Goal: Ask a question

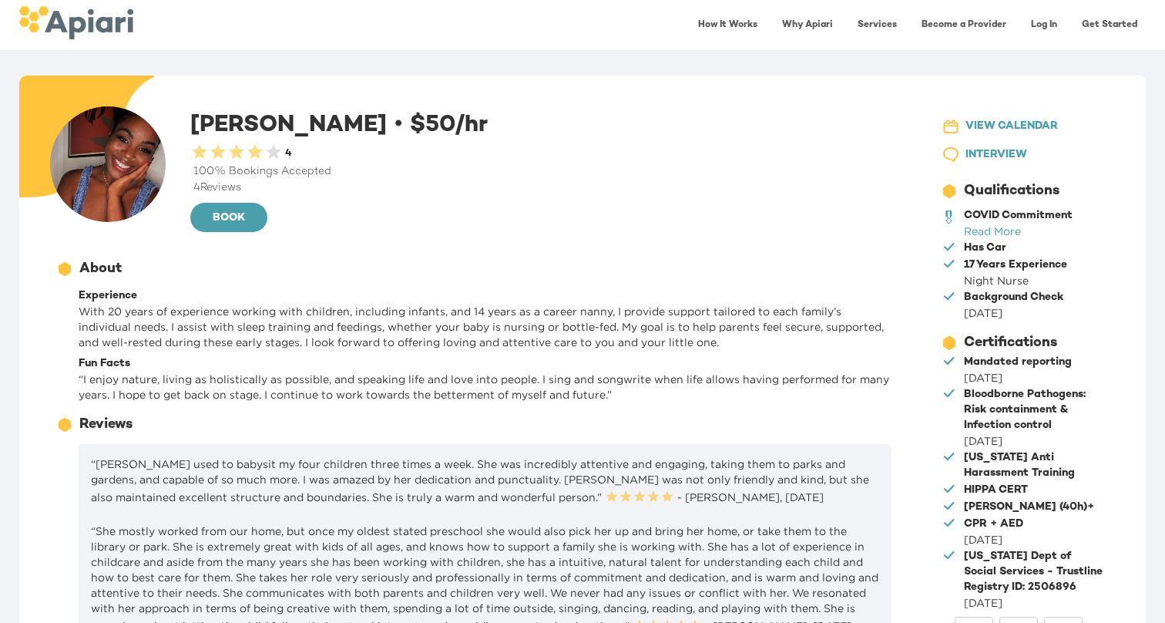
click at [257, 153] on div "0.5 Stars 1 Star 1.5 Stars 2 Stars 2.5 Stars 3 Stars 3.5 Stars 4 Stars 4.5 Star…" at bounding box center [236, 154] width 92 height 22
click at [277, 151] on div "0.5 Stars 1 Star 1.5 Stars 2 Stars 2.5 Stars 3 Stars 3.5 Stars 4 Stars 4.5 Star…" at bounding box center [236, 154] width 92 height 22
click at [1043, 26] on link "Log In" at bounding box center [1044, 25] width 45 height 32
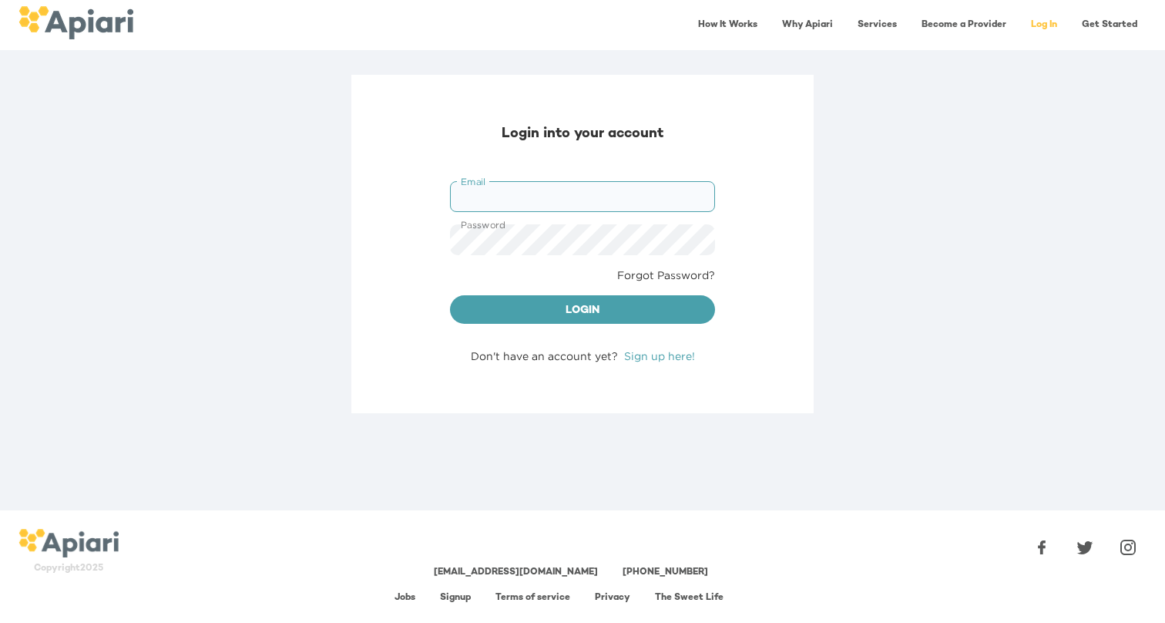
type input "**********"
click at [583, 308] on button "Login" at bounding box center [582, 309] width 265 height 29
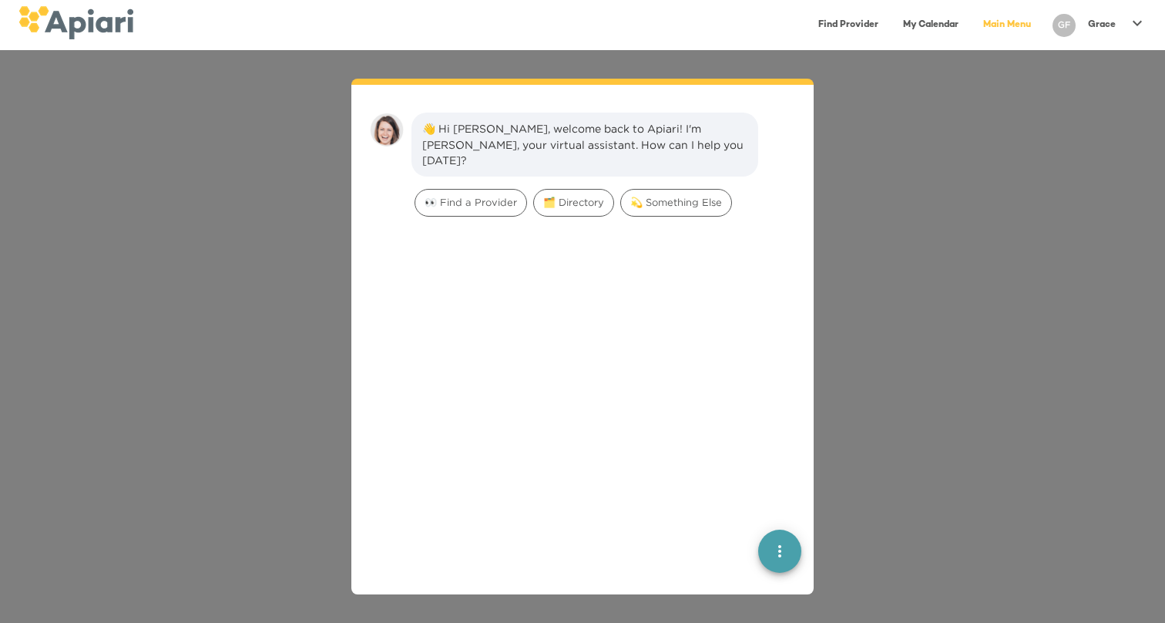
scroll to position [22, 0]
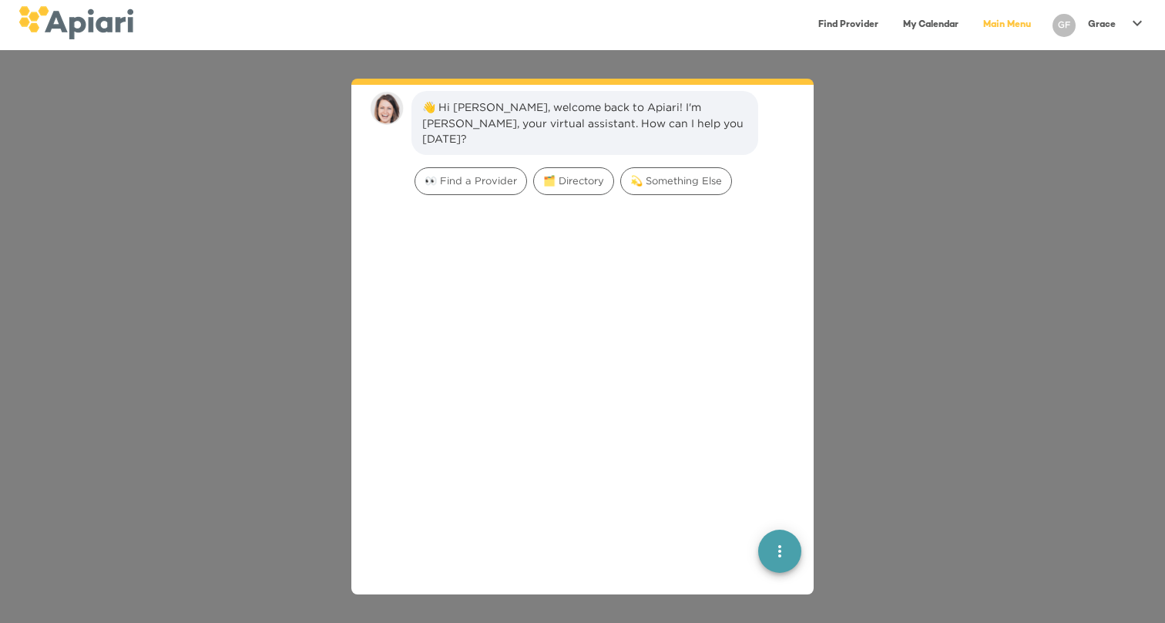
click at [884, 276] on div "👋 Hi [PERSON_NAME], welcome back to Apiari! I'm [PERSON_NAME], your virtual ass…" at bounding box center [582, 336] width 1165 height 573
click at [1022, 30] on link "Main Menu" at bounding box center [1007, 25] width 66 height 32
click at [1064, 26] on div "GF" at bounding box center [1064, 25] width 23 height 23
click at [1064, 26] on icon at bounding box center [1056, 32] width 18 height 18
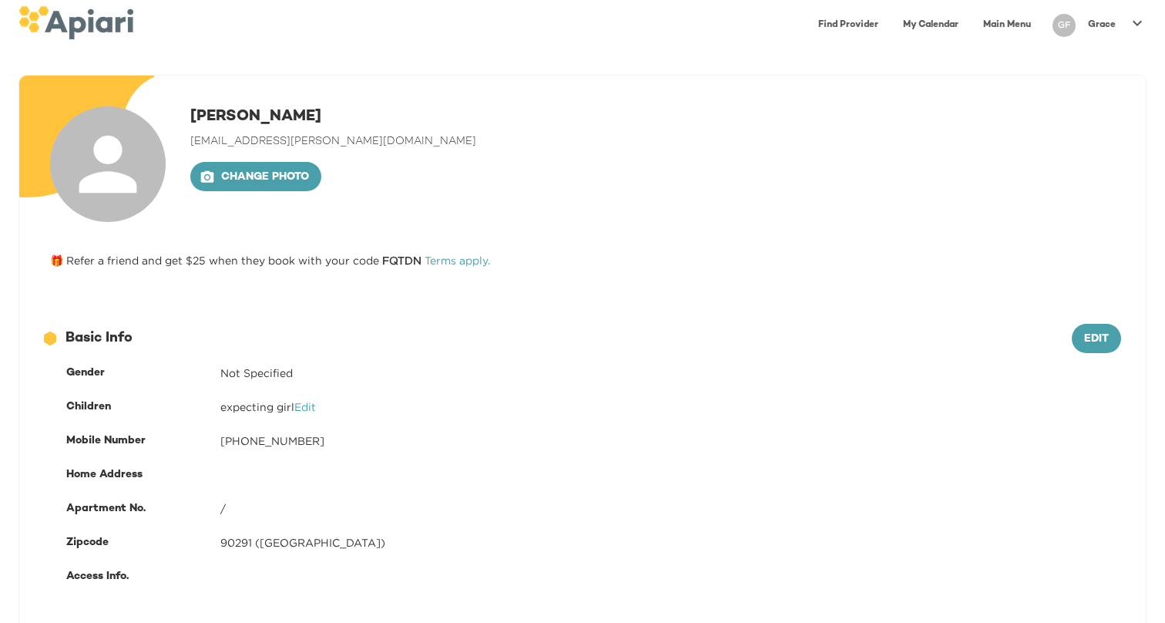
click at [939, 27] on link "My Calendar" at bounding box center [931, 25] width 74 height 32
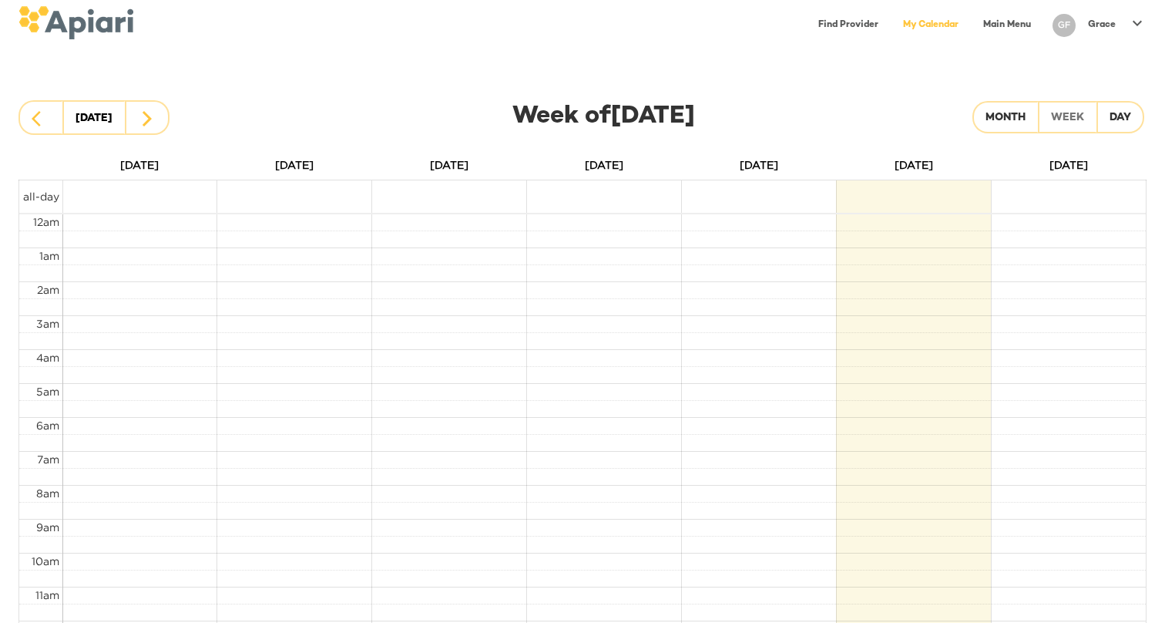
click at [859, 26] on link "Find Provider" at bounding box center [848, 25] width 79 height 32
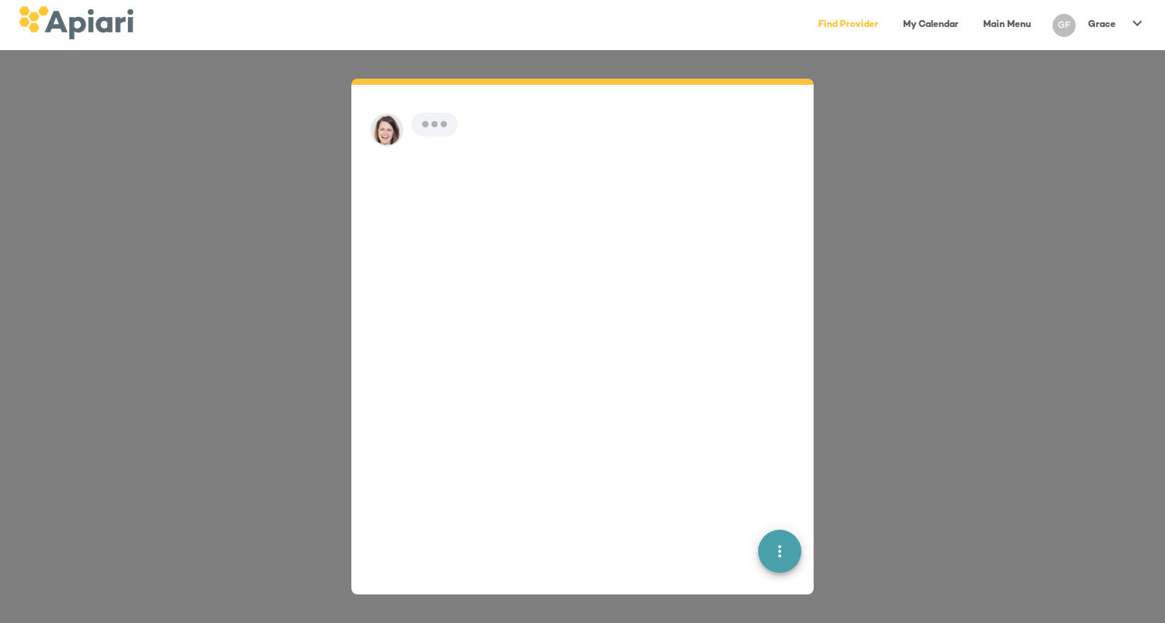
scroll to position [22, 0]
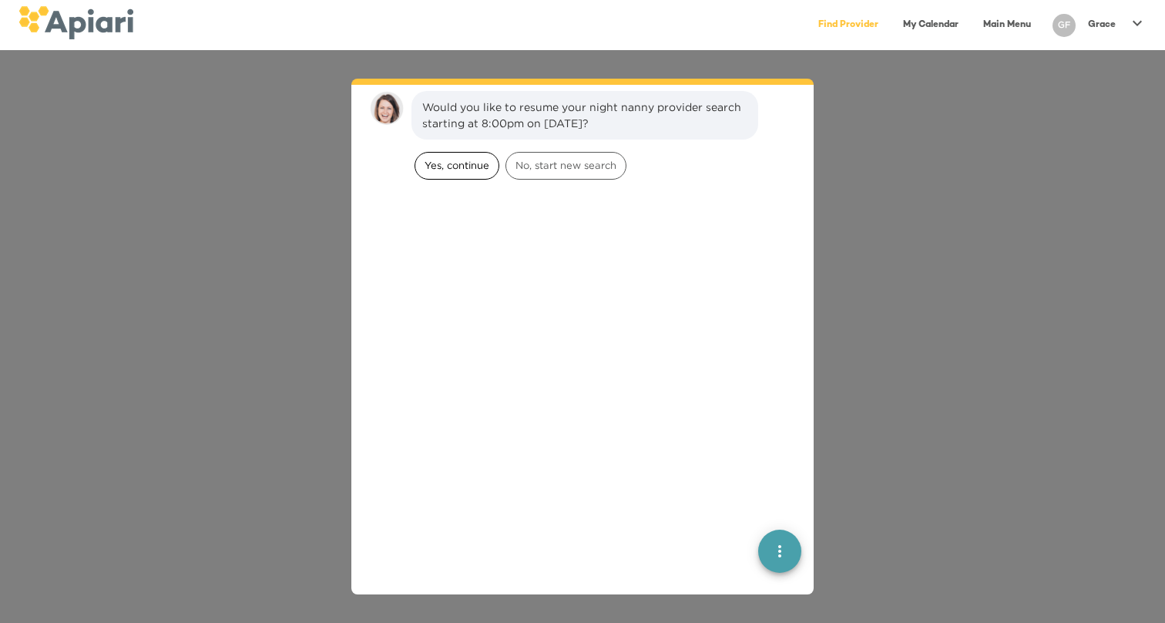
click at [450, 166] on span "Yes, continue" at bounding box center [456, 165] width 83 height 15
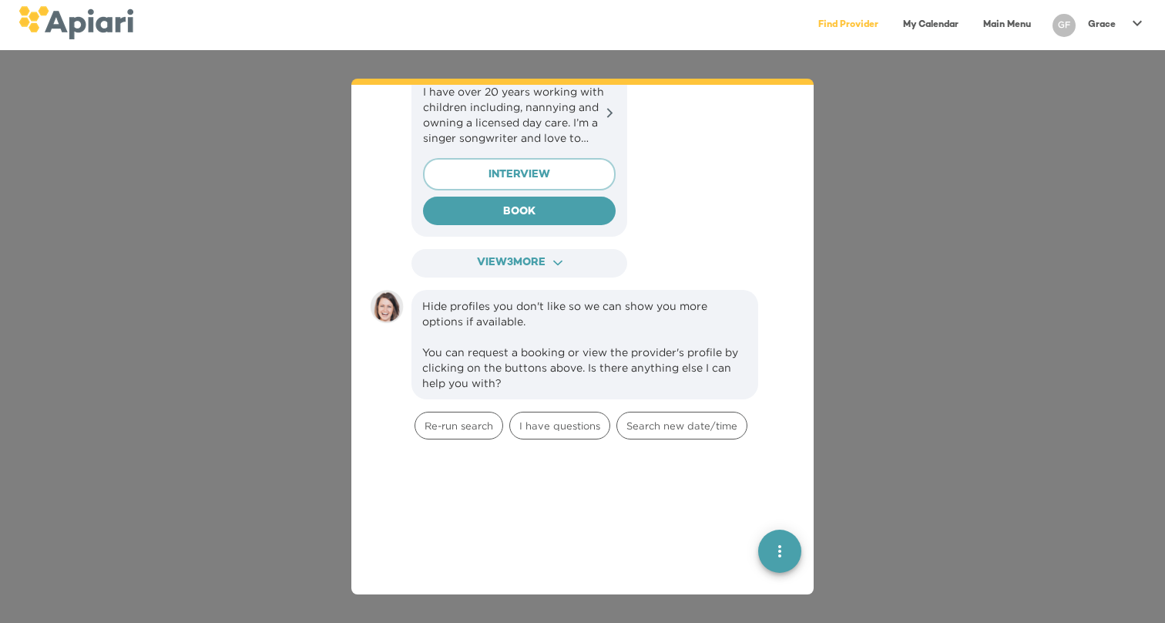
scroll to position [704, 0]
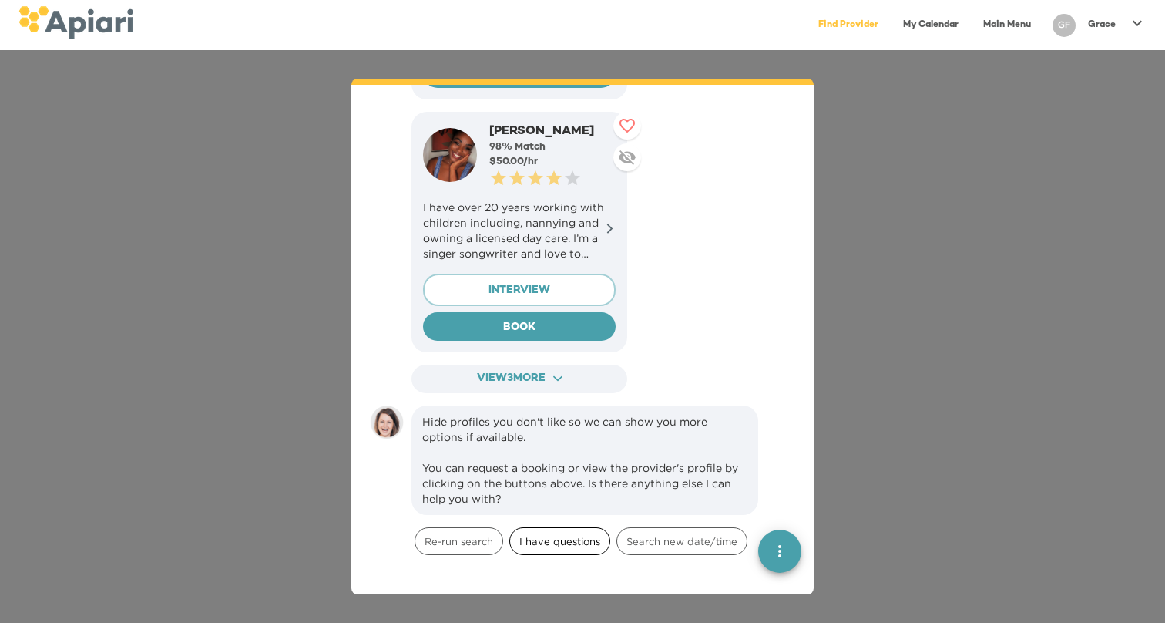
click at [567, 534] on span "I have questions" at bounding box center [559, 541] width 99 height 15
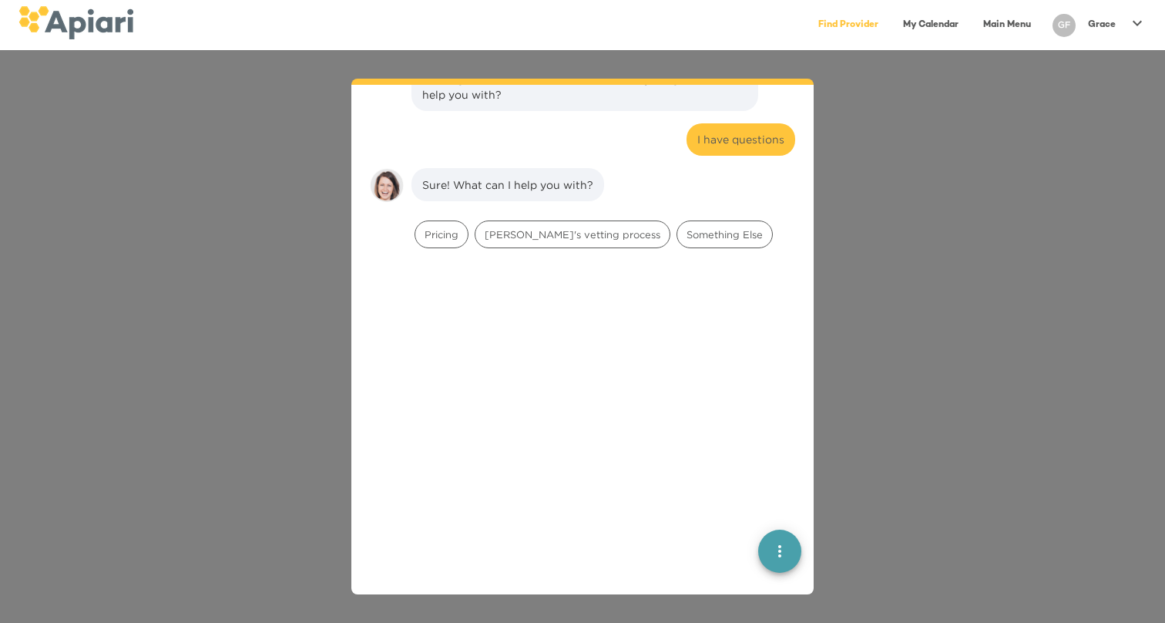
scroll to position [1108, 0]
click at [677, 227] on div "Something Else" at bounding box center [725, 235] width 96 height 28
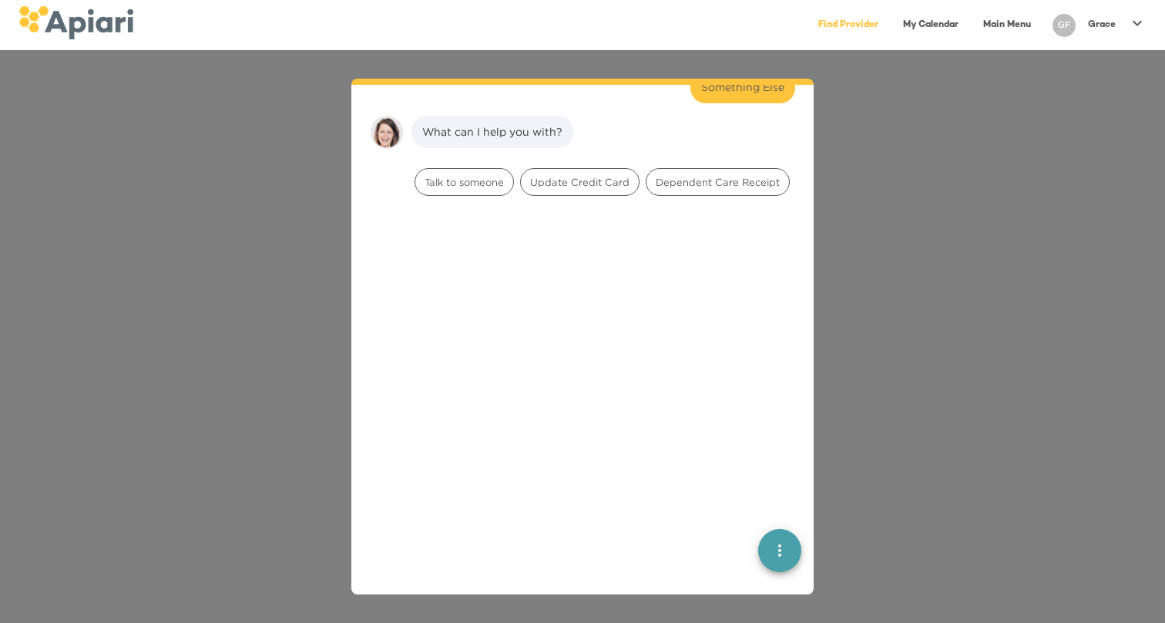
scroll to position [1261, 0]
click at [490, 173] on span "Talk to someone" at bounding box center [464, 180] width 98 height 15
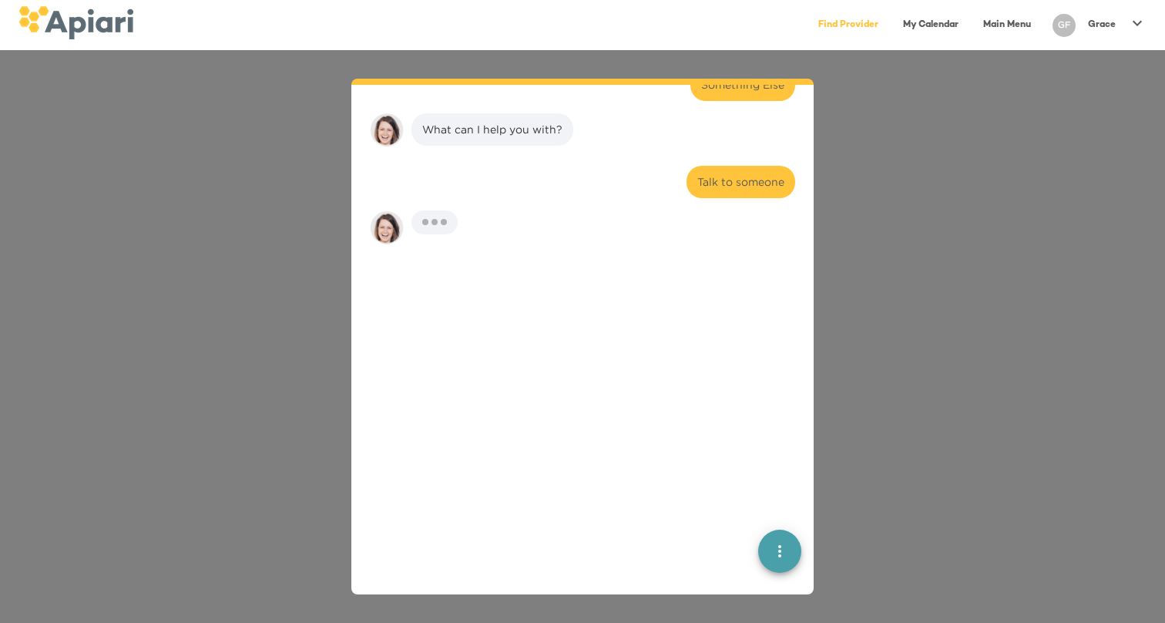
scroll to position [1359, 0]
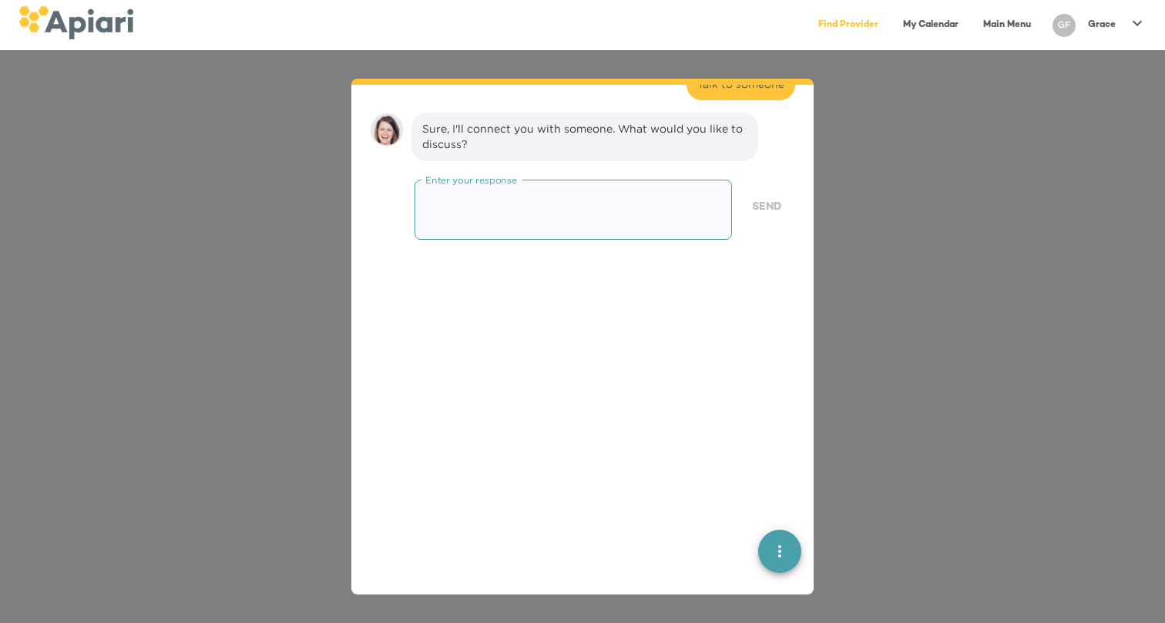
click at [503, 195] on textarea at bounding box center [573, 209] width 296 height 44
type textarea "*"
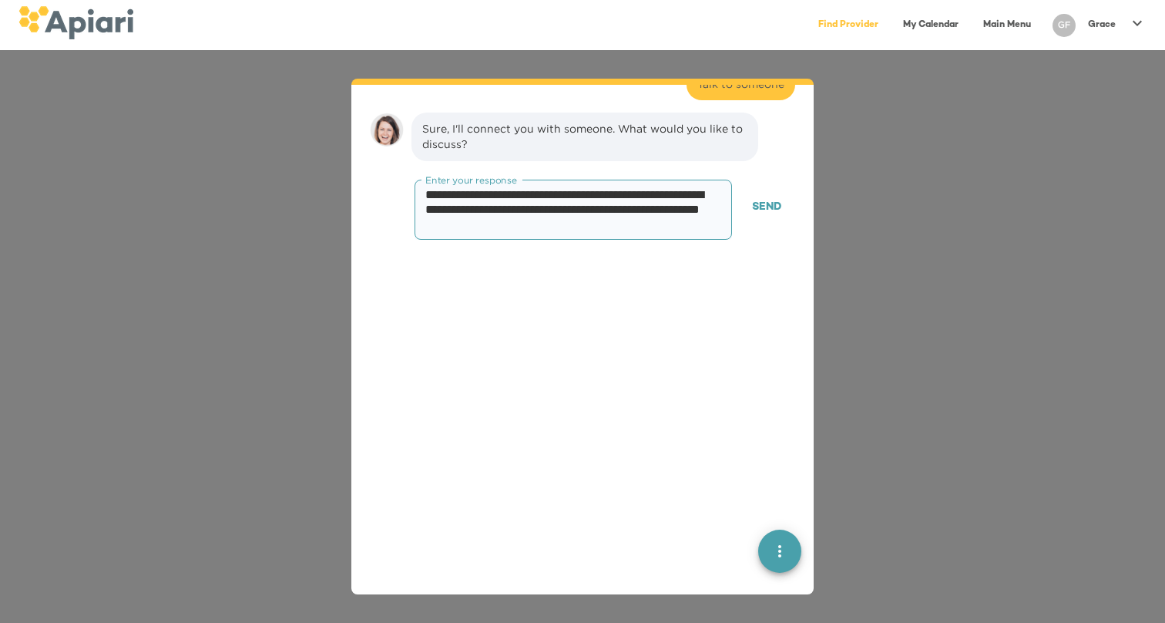
click at [670, 189] on textarea "**********" at bounding box center [573, 209] width 296 height 44
type textarea "**********"
click at [776, 198] on span "Send" at bounding box center [766, 207] width 29 height 19
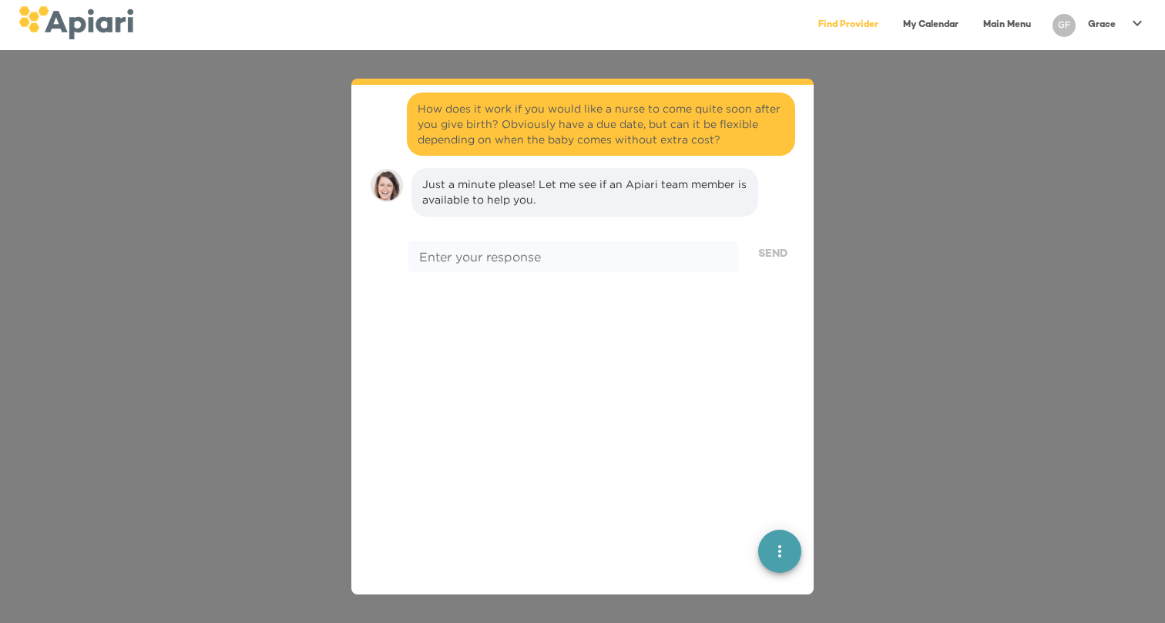
scroll to position [1417, 0]
